Goal: Information Seeking & Learning: Understand process/instructions

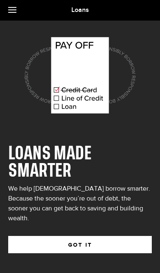
click at [107, 236] on button "GOT IT" at bounding box center [80, 244] width 144 height 17
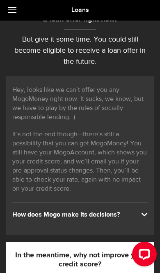
scroll to position [56, 0]
click at [29, 218] on div "How does Mogo make its decisions?" at bounding box center [80, 214] width 136 height 9
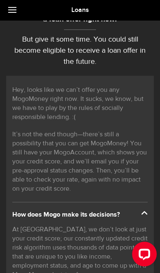
scroll to position [0, 0]
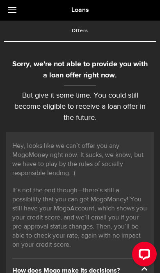
click at [7, 13] on link at bounding box center [14, 10] width 29 height 21
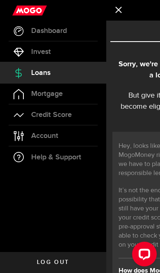
click at [29, 34] on link "Dashboard" at bounding box center [53, 31] width 106 height 21
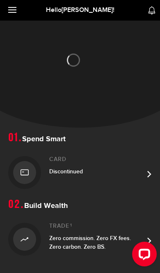
click at [12, 13] on link at bounding box center [14, 10] width 29 height 21
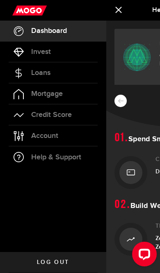
click at [35, 116] on span "Credit Score" at bounding box center [51, 114] width 41 height 7
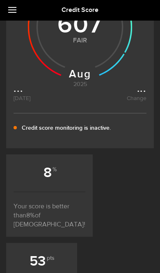
scroll to position [170, 0]
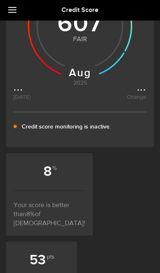
click at [16, 14] on link at bounding box center [14, 10] width 29 height 21
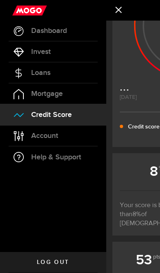
click at [37, 74] on span "Loans" at bounding box center [40, 72] width 19 height 7
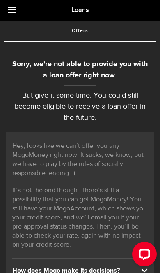
click at [12, 15] on link at bounding box center [14, 10] width 29 height 21
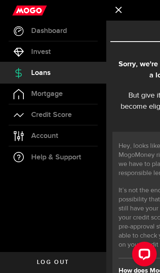
click at [24, 36] on link "Dashboard" at bounding box center [53, 31] width 106 height 21
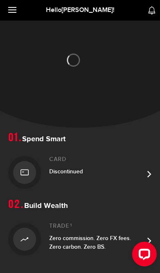
click at [143, 179] on div "Card Discontinued" at bounding box center [96, 172] width 95 height 33
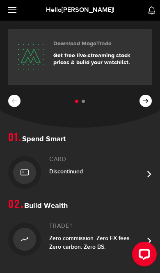
click at [143, 178] on div "Card Discontinued" at bounding box center [96, 172] width 95 height 33
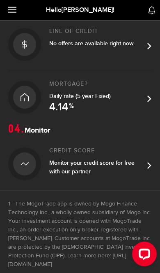
scroll to position [319, 0]
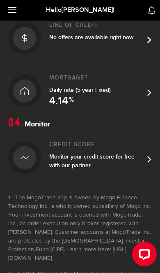
click at [9, 17] on link at bounding box center [14, 10] width 29 height 21
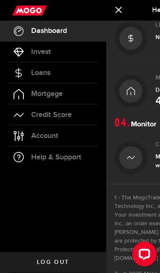
click at [39, 102] on link "Mortgage" at bounding box center [53, 93] width 106 height 21
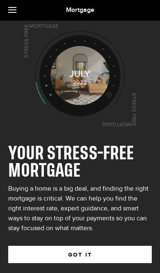
click at [42, 255] on button "GOT IT" at bounding box center [80, 253] width 144 height 17
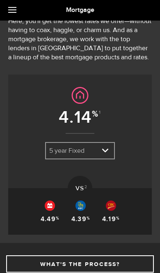
scroll to position [270, 0]
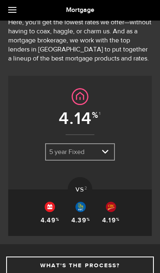
click at [92, 155] on select "5 year Fixed 3 year Fixed 5 year Variable" at bounding box center [80, 152] width 68 height 17
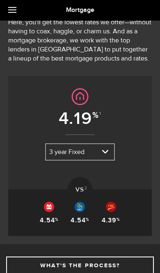
click at [102, 158] on select "5 year Fixed 3 year Fixed 5 year Variable" at bounding box center [80, 152] width 68 height 17
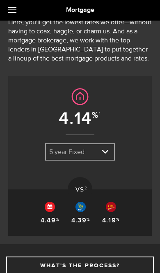
click at [87, 152] on select "5 year Fixed 3 year Fixed 5 year Variable" at bounding box center [80, 152] width 68 height 17
click at [109, 153] on select "5 year Fixed 3 year Fixed 5 year Variable" at bounding box center [80, 152] width 68 height 17
select select "7KYbLmp2JqSKgEAC86U0sC"
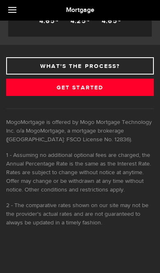
click at [27, 71] on link "What's the process?" at bounding box center [80, 65] width 148 height 17
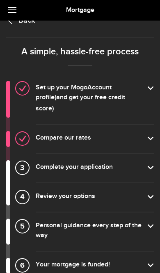
scroll to position [0, 0]
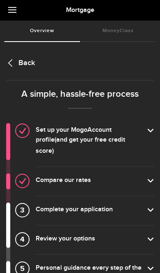
click at [141, 204] on label "Complete your application" at bounding box center [95, 210] width 118 height 12
click at [0, 0] on input "Complete your application" at bounding box center [0, 0] width 0 height 0
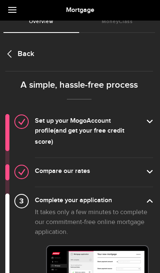
scroll to position [0, 1]
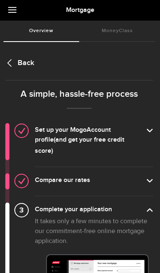
click at [12, 15] on link at bounding box center [14, 10] width 29 height 21
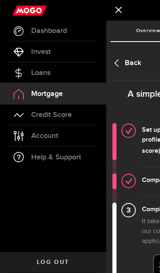
click at [39, 134] on span "Account" at bounding box center [44, 135] width 27 height 7
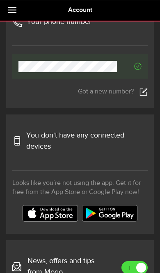
scroll to position [278, 0]
